Goal: Book appointment/travel/reservation

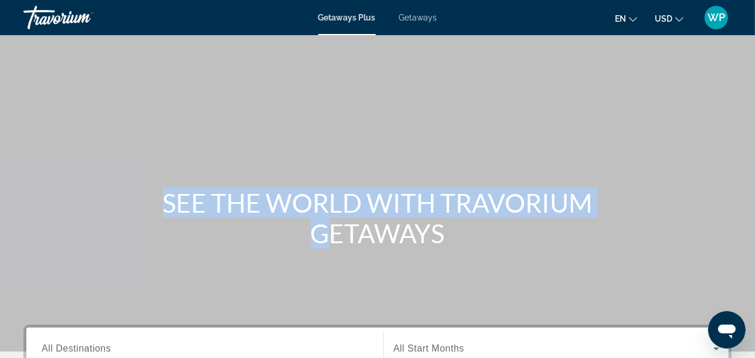
drag, startPoint x: 0, startPoint y: 0, endPoint x: 188, endPoint y: 176, distance: 257.6
click at [188, 176] on div "SEE THE WORLD WITH TRAVORIUM GETAWAYS" at bounding box center [377, 176] width 755 height 352
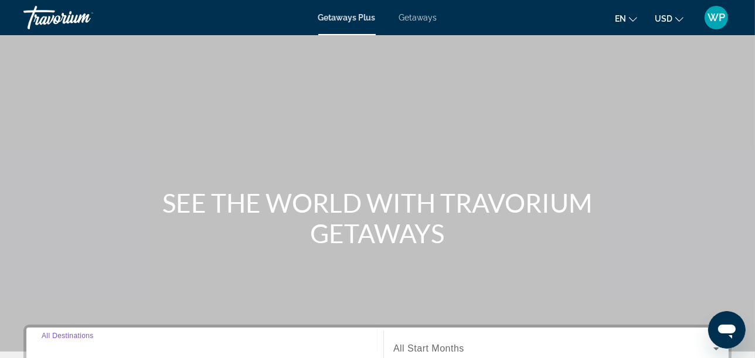
click at [142, 347] on input "Destination All Destinations" at bounding box center [205, 349] width 327 height 14
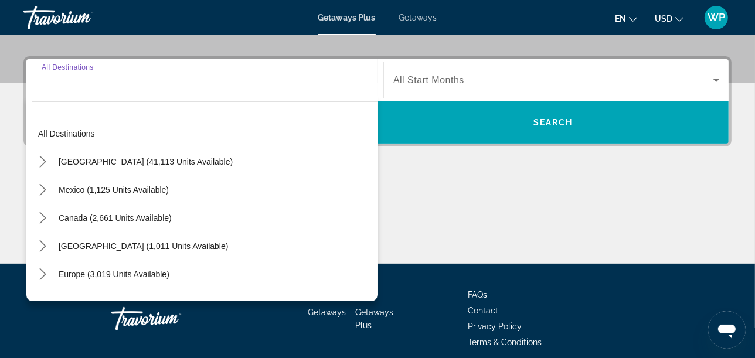
scroll to position [286, 0]
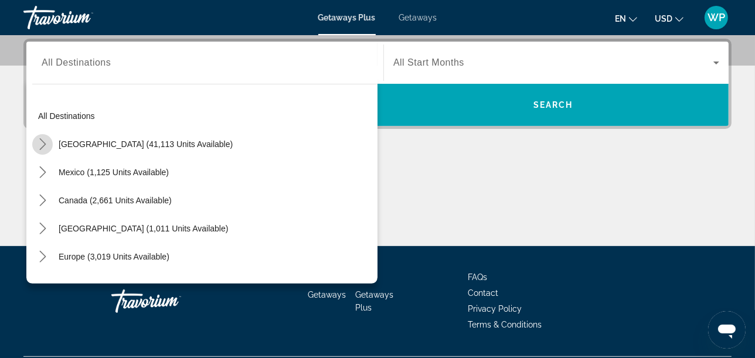
click at [43, 148] on icon "Toggle United States (41,113 units available) submenu" at bounding box center [43, 144] width 12 height 12
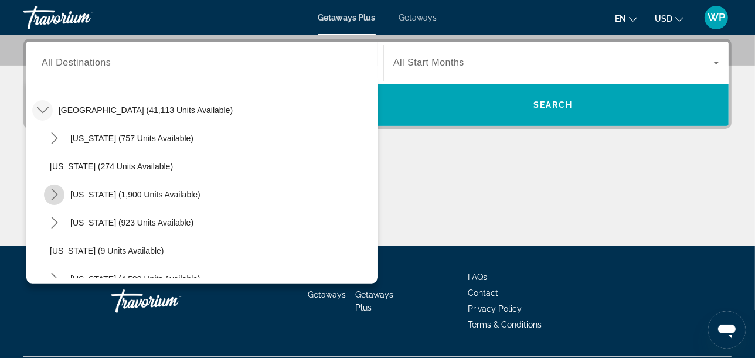
click at [55, 195] on icon "Toggle California (1,900 units available) submenu" at bounding box center [55, 195] width 12 height 12
click at [55, 196] on icon "Toggle California (1,900 units available) submenu" at bounding box center [55, 195] width 12 height 12
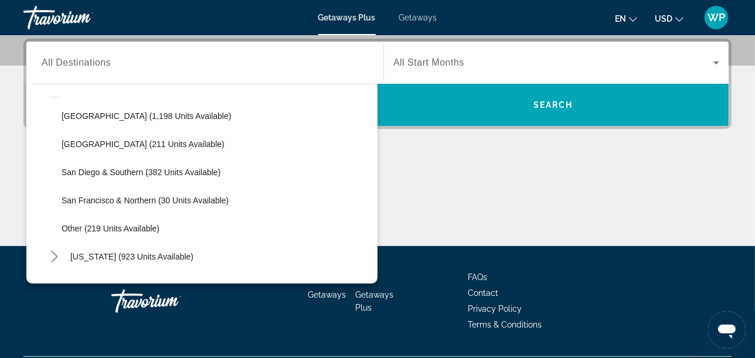
scroll to position [114, 0]
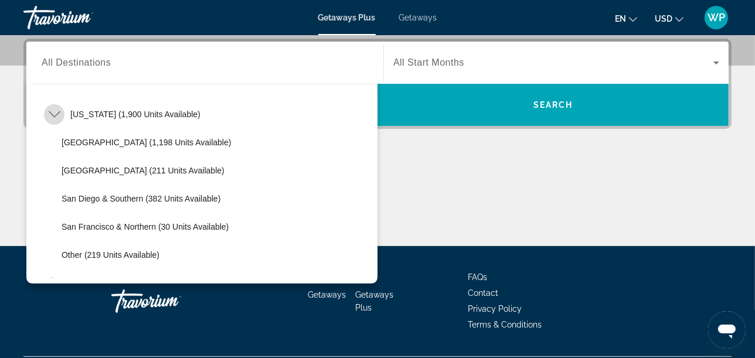
click at [51, 114] on icon "Toggle California (1,900 units available) submenu" at bounding box center [55, 114] width 12 height 12
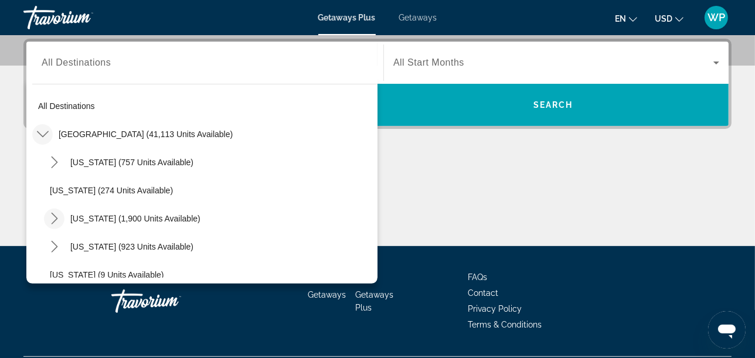
scroll to position [0, 0]
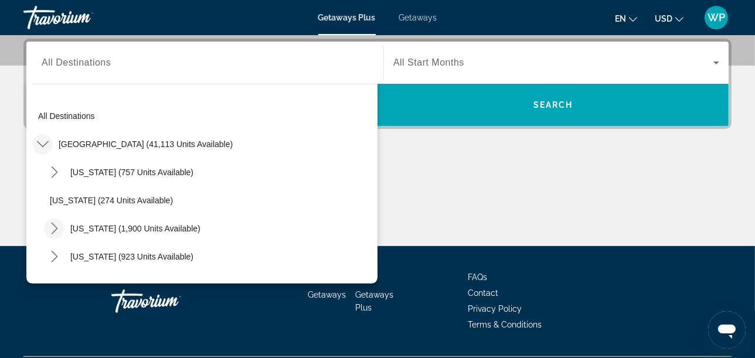
click at [421, 13] on span "Getaways" at bounding box center [418, 17] width 38 height 9
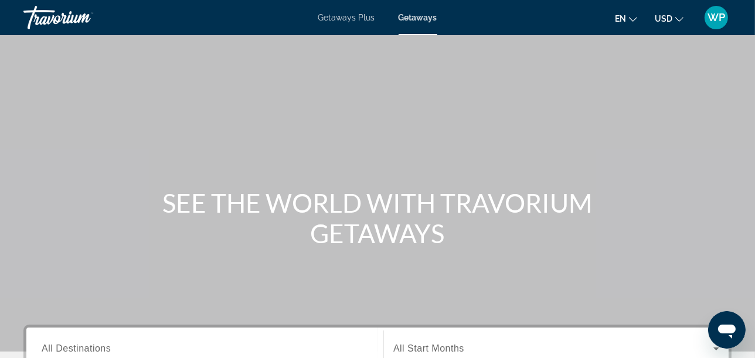
click at [163, 339] on div "Search widget" at bounding box center [205, 348] width 327 height 33
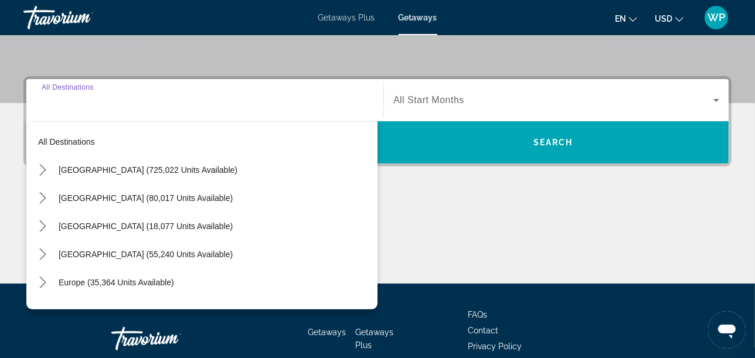
scroll to position [286, 0]
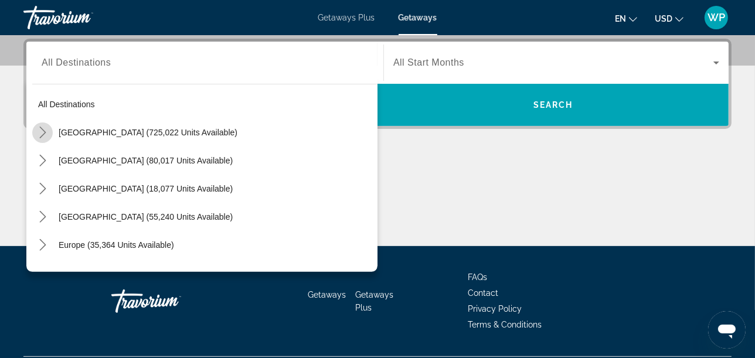
click at [45, 134] on icon "Toggle United States (725,022 units available) submenu" at bounding box center [43, 133] width 12 height 12
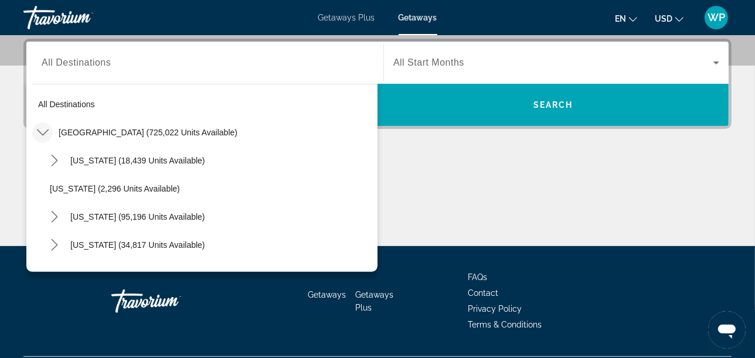
scroll to position [34, 0]
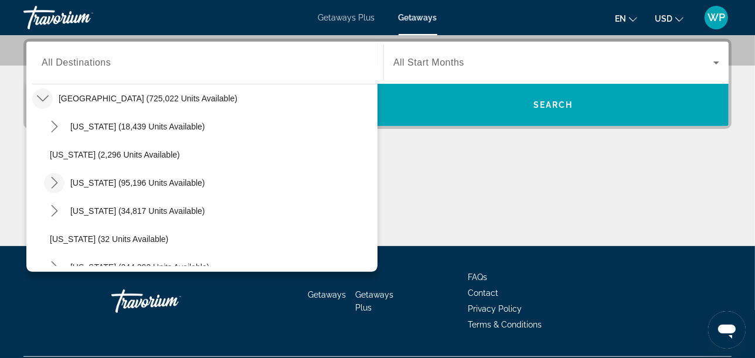
click at [55, 181] on icon "Toggle California (95,196 units available) submenu" at bounding box center [54, 183] width 6 height 12
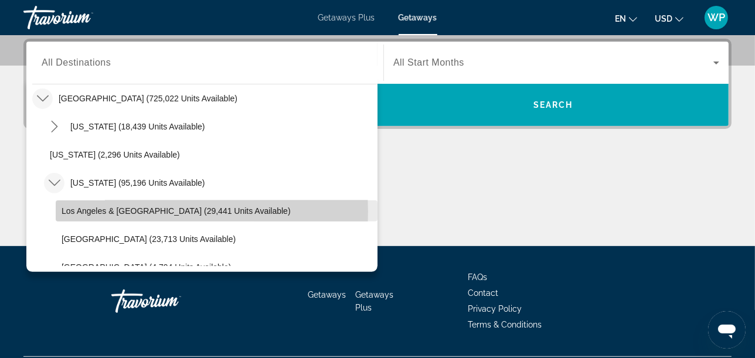
click at [87, 210] on span "Los Angeles & [GEOGRAPHIC_DATA] (29,441 units available)" at bounding box center [176, 210] width 229 height 9
type input "**********"
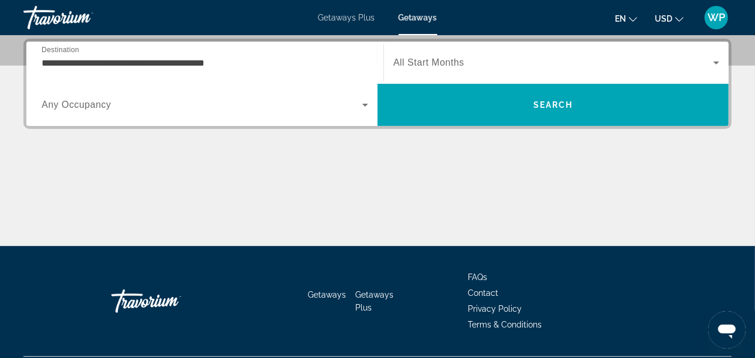
click at [415, 70] on div "Search widget" at bounding box center [556, 62] width 326 height 33
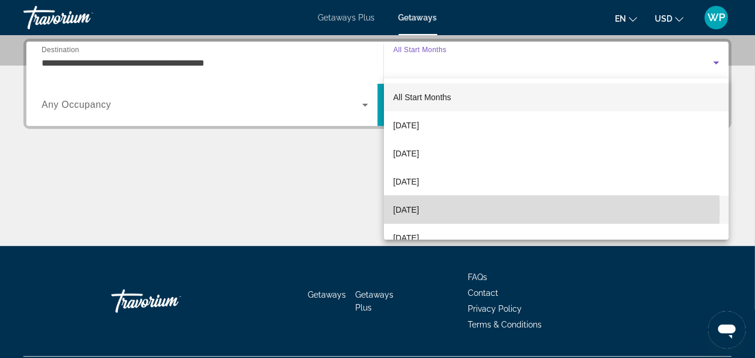
click at [419, 211] on span "[DATE]" at bounding box center [406, 210] width 26 height 14
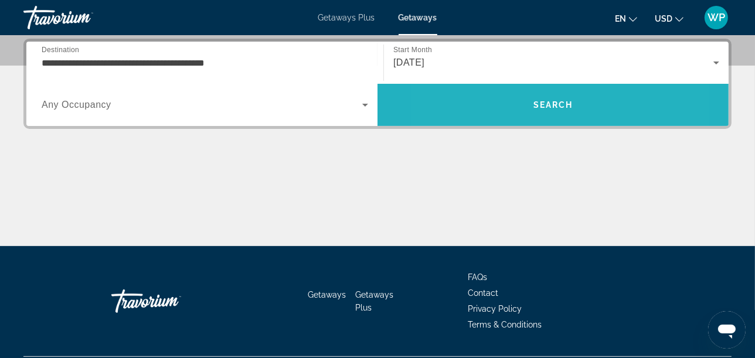
click at [496, 108] on span "Search" at bounding box center [553, 105] width 351 height 28
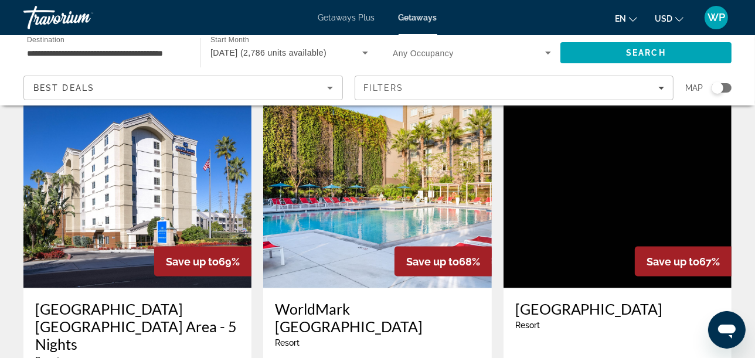
scroll to position [1451, 0]
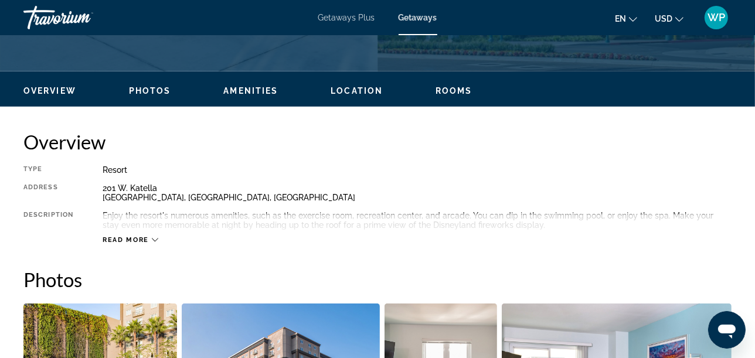
scroll to position [521, 0]
click at [459, 93] on span "Rooms" at bounding box center [454, 90] width 37 height 9
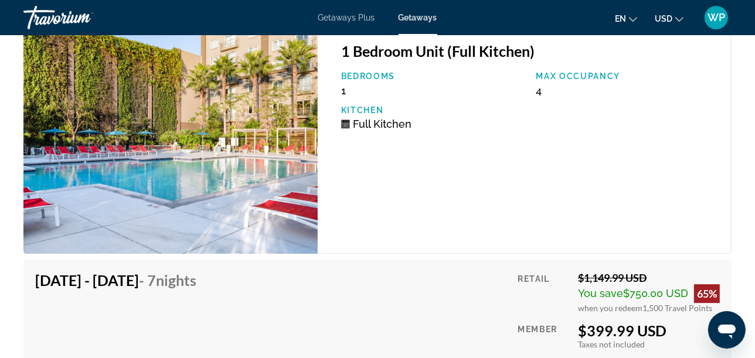
scroll to position [2896, 0]
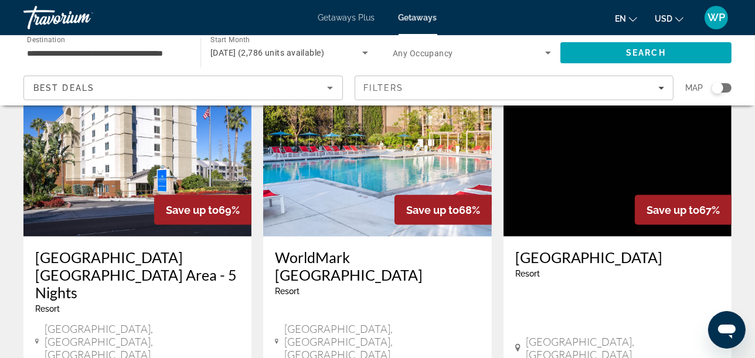
scroll to position [1502, 0]
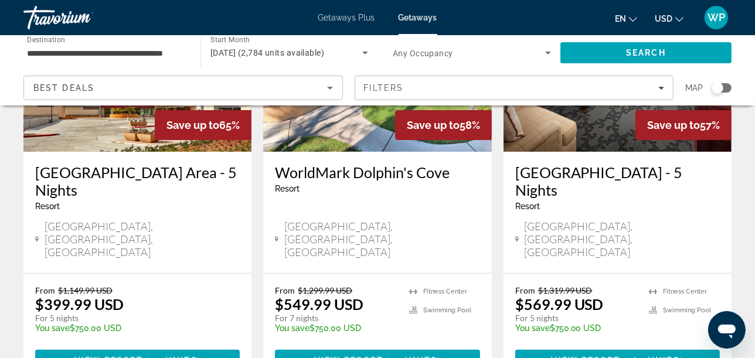
scroll to position [208, 0]
